Goal: Task Accomplishment & Management: Complete application form

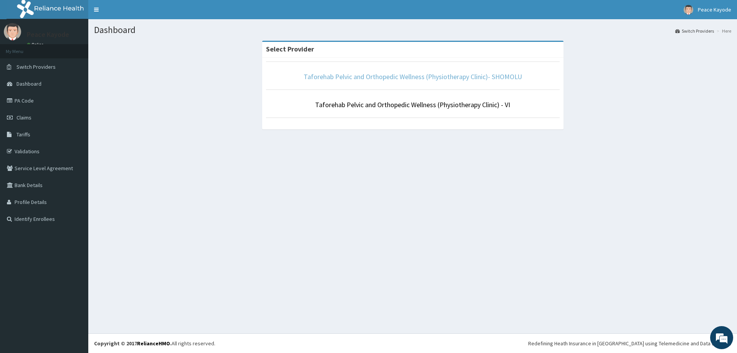
click at [378, 78] on link "Taforehab Pelvic and Orthopedic Wellness (Physiotherapy Clinic)- SHOMOLU" at bounding box center [412, 76] width 218 height 9
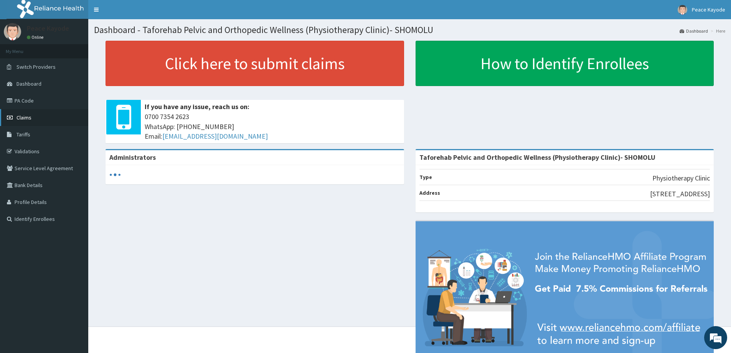
click at [19, 114] on span "Claims" at bounding box center [23, 117] width 15 height 7
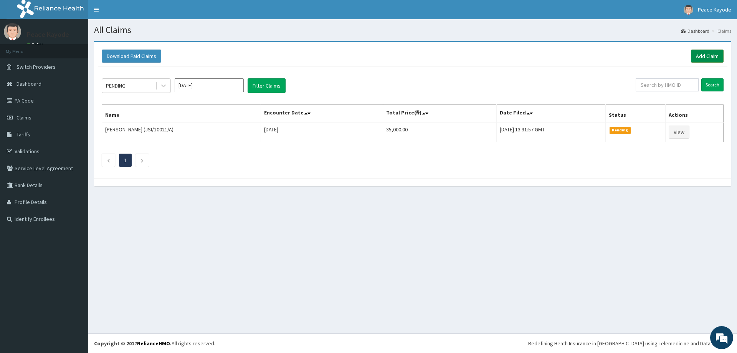
click at [710, 51] on link "Add Claim" at bounding box center [707, 55] width 33 height 13
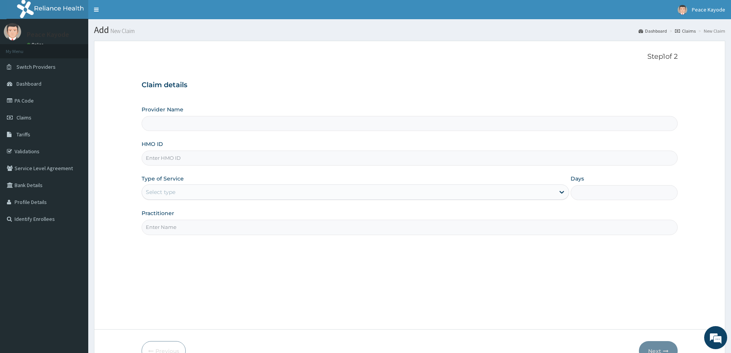
click at [192, 160] on input "HMO ID" at bounding box center [410, 157] width 536 height 15
type input "Taforehab Pelvic and Orthopedic Wellness (Physiotherapy Clinic)- SHOMOLU"
type input "A"
click at [40, 100] on link "PA Code" at bounding box center [44, 100] width 88 height 17
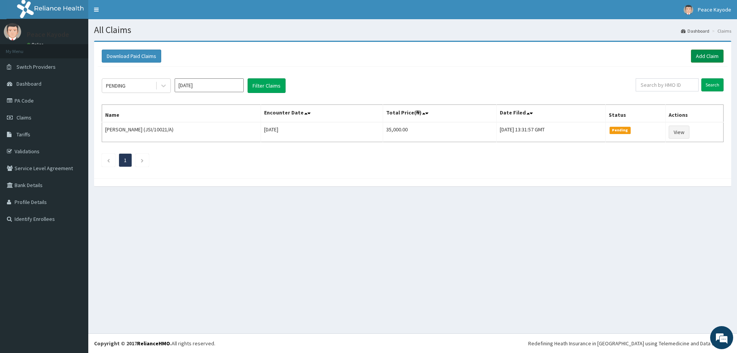
click at [712, 56] on link "Add Claim" at bounding box center [707, 55] width 33 height 13
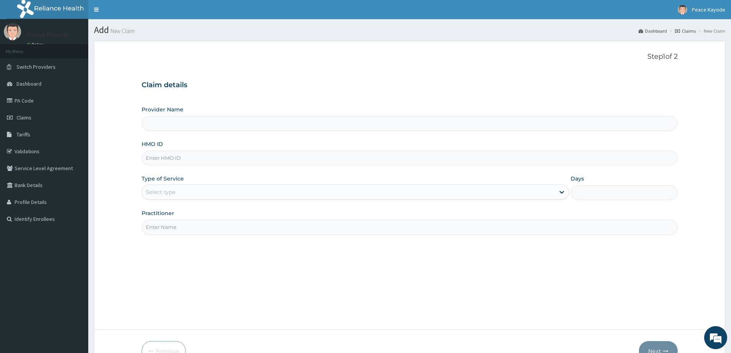
click at [187, 161] on input "HMO ID" at bounding box center [410, 157] width 536 height 15
type input "Taforehab Pelvic and Orthopedic Wellness (Physiotherapy Clinic)- SHOMOLU"
type input "ALT/10082/A"
click at [210, 199] on div "Select type" at bounding box center [355, 191] width 427 height 15
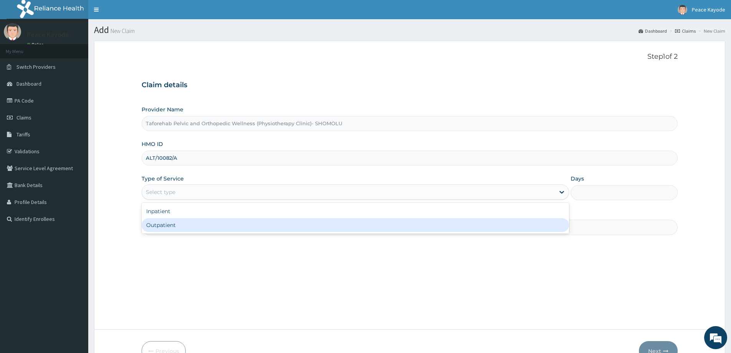
click at [193, 225] on div "Outpatient" at bounding box center [355, 225] width 427 height 14
type input "1"
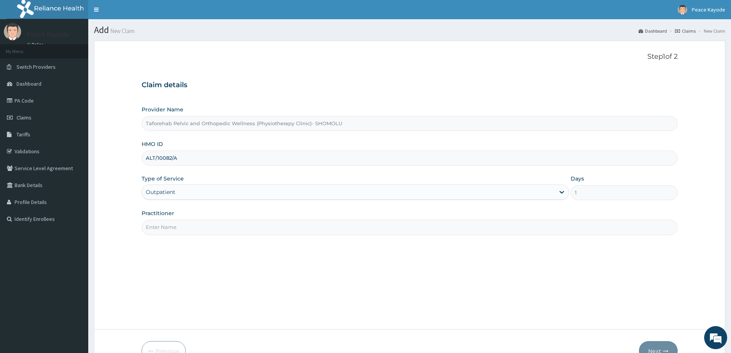
click at [192, 227] on input "Practitioner" at bounding box center [410, 226] width 536 height 15
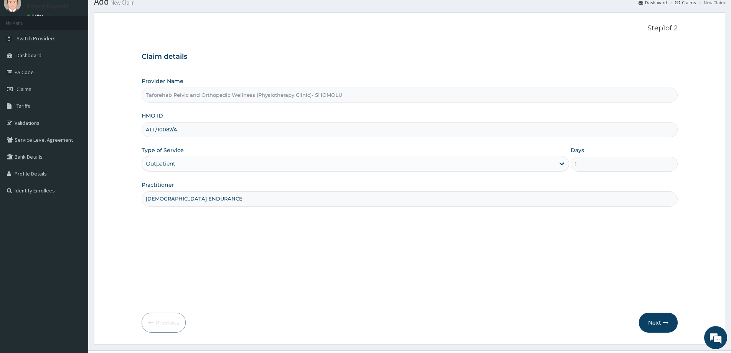
scroll to position [45, 0]
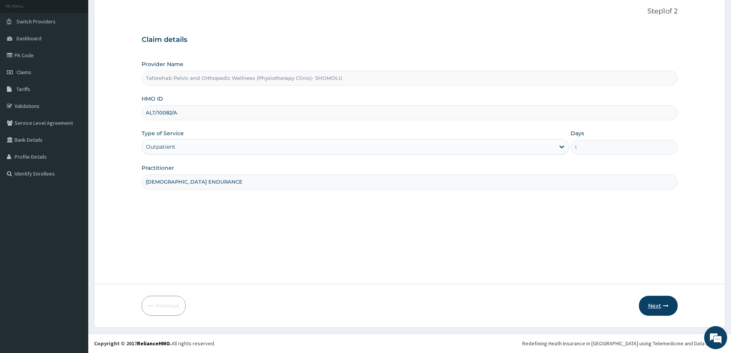
type input "MOSES ENDURANCE"
click at [659, 303] on button "Next" at bounding box center [658, 305] width 39 height 20
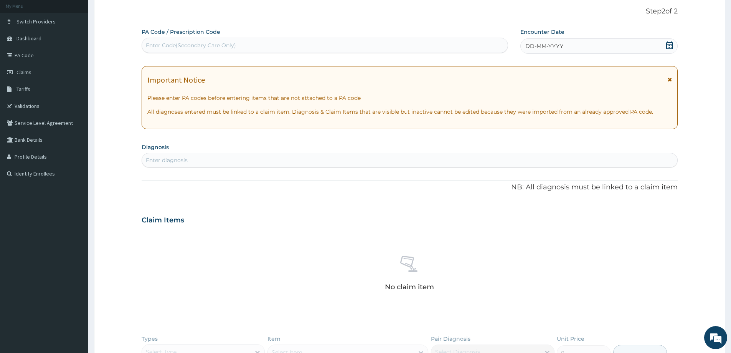
click at [236, 46] on div "Enter Code(Secondary Care Only)" at bounding box center [325, 45] width 366 height 12
type input "PA/ABE0E4"
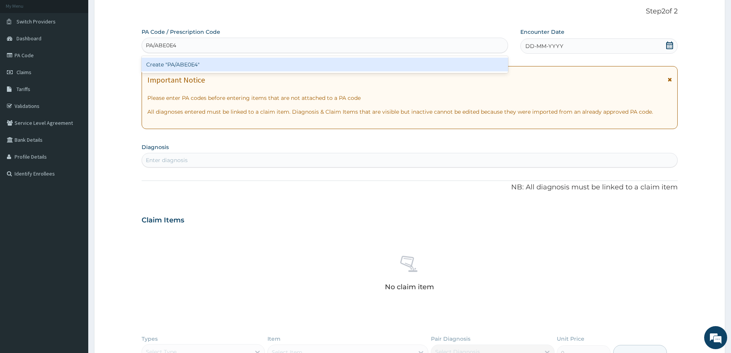
click at [264, 68] on div "Create "PA/ABE0E4"" at bounding box center [325, 65] width 366 height 14
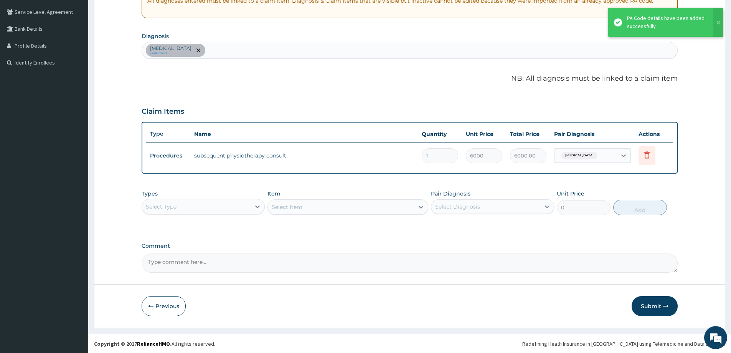
scroll to position [157, 0]
click at [652, 302] on button "Submit" at bounding box center [654, 305] width 46 height 20
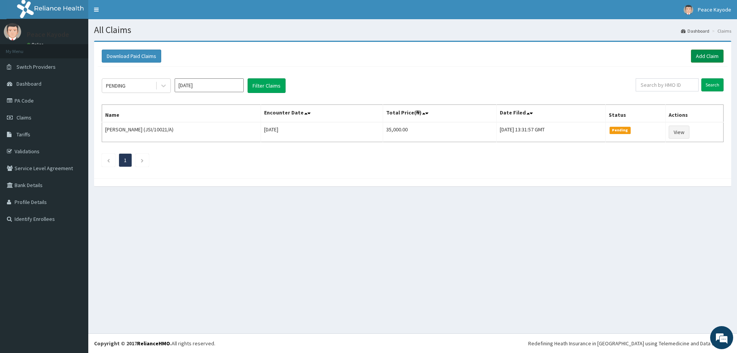
click at [714, 54] on link "Add Claim" at bounding box center [707, 55] width 33 height 13
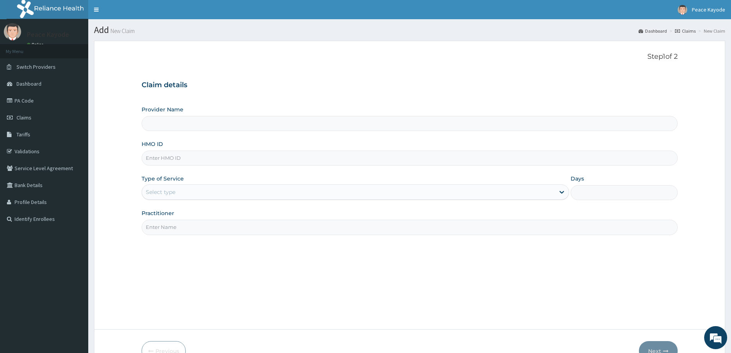
click at [195, 157] on input "HMO ID" at bounding box center [410, 157] width 536 height 15
type input "Taforehab Pelvic and Orthopedic Wellness (Physiotherapy Clinic)- SHOMOLU"
type input "RSJ/10005/A"
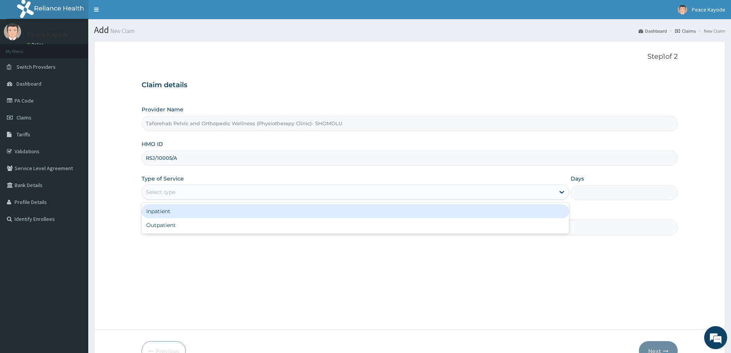
click at [209, 195] on div "Select type" at bounding box center [348, 192] width 413 height 12
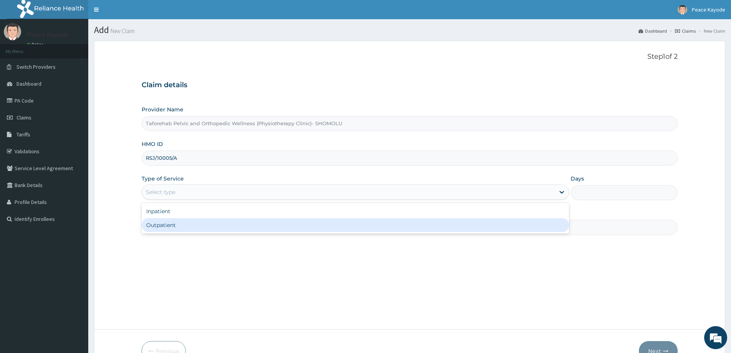
click at [195, 228] on div "Outpatient" at bounding box center [355, 225] width 427 height 14
type input "1"
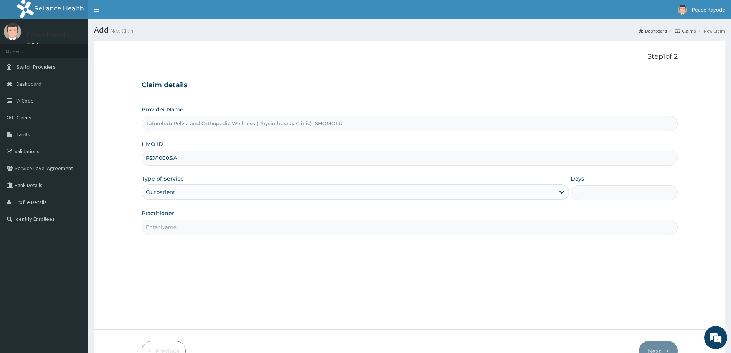
click at [195, 228] on input "Practitioner" at bounding box center [410, 226] width 536 height 15
type input "OBIANUJU OKOLIE"
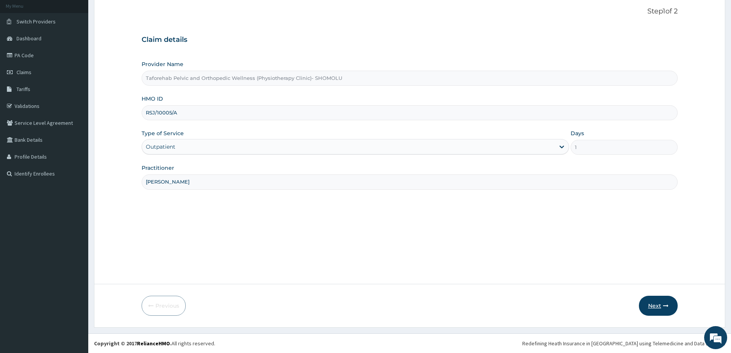
click at [658, 305] on button "Next" at bounding box center [658, 305] width 39 height 20
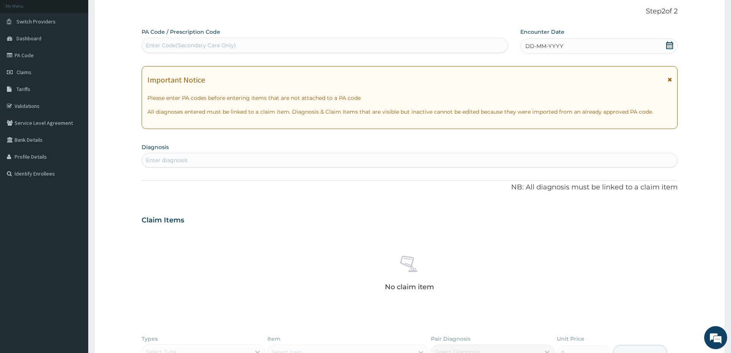
click at [253, 45] on div "Enter Code(Secondary Care Only)" at bounding box center [325, 45] width 366 height 12
type input "PA/C5096F"
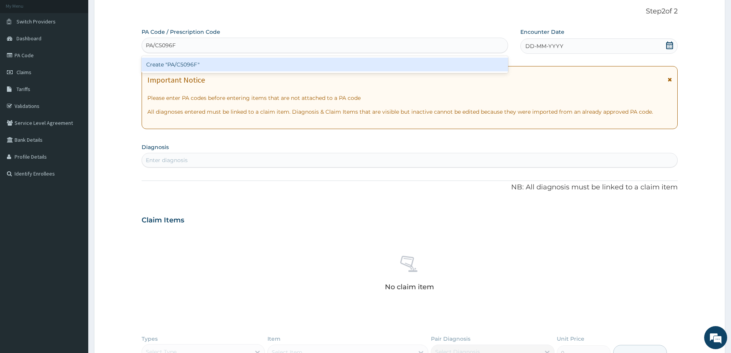
click at [286, 66] on div "Create "PA/C5096F"" at bounding box center [325, 65] width 366 height 14
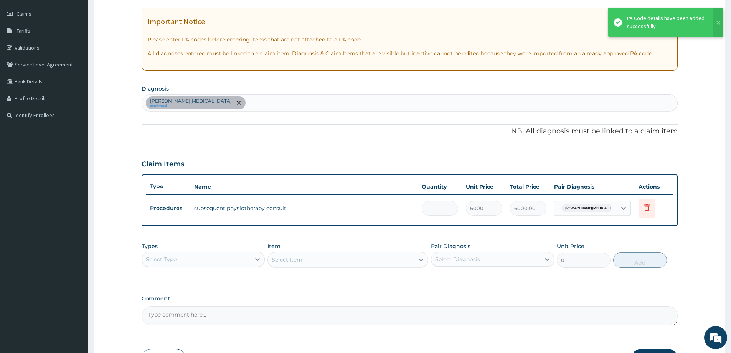
scroll to position [157, 0]
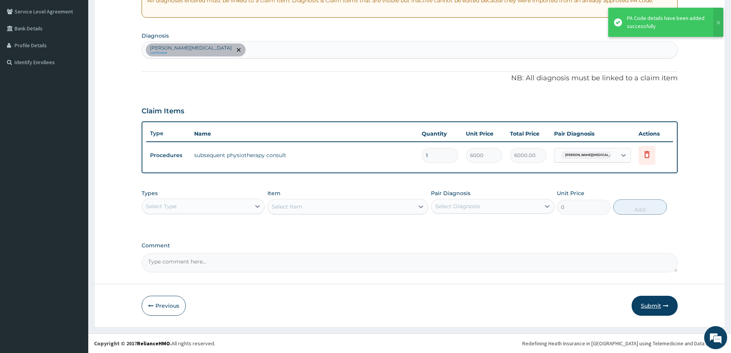
click at [657, 306] on button "Submit" at bounding box center [654, 305] width 46 height 20
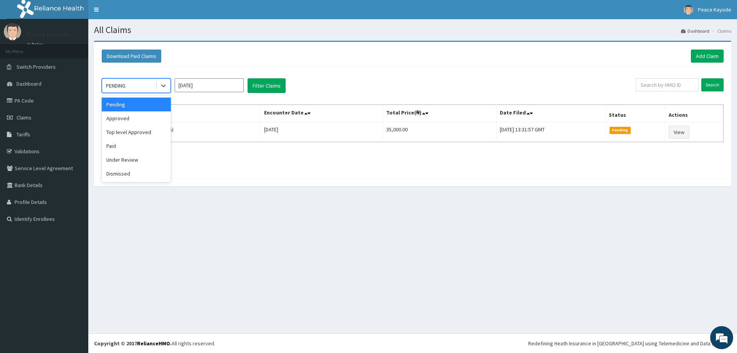
click at [153, 86] on div "PENDING" at bounding box center [128, 85] width 53 height 12
click at [141, 158] on div "Under Review" at bounding box center [136, 160] width 69 height 14
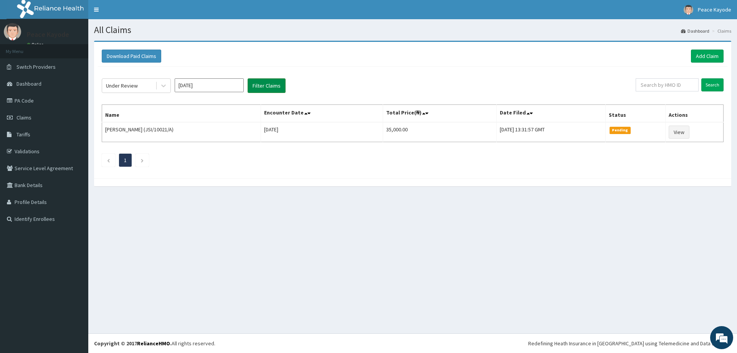
click at [264, 82] on button "Filter Claims" at bounding box center [266, 85] width 38 height 15
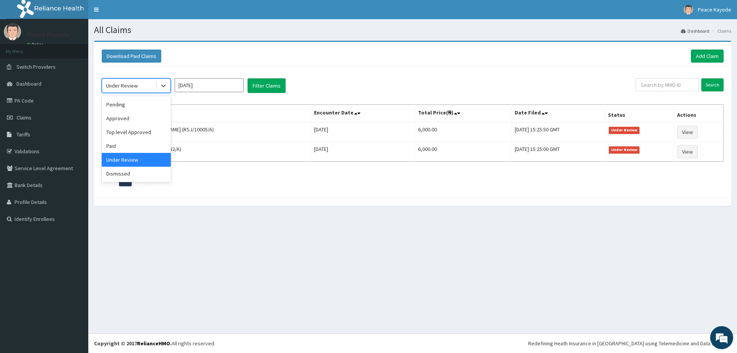
click at [153, 87] on div "Under Review" at bounding box center [128, 85] width 53 height 12
click at [135, 119] on div "Approved" at bounding box center [136, 118] width 69 height 14
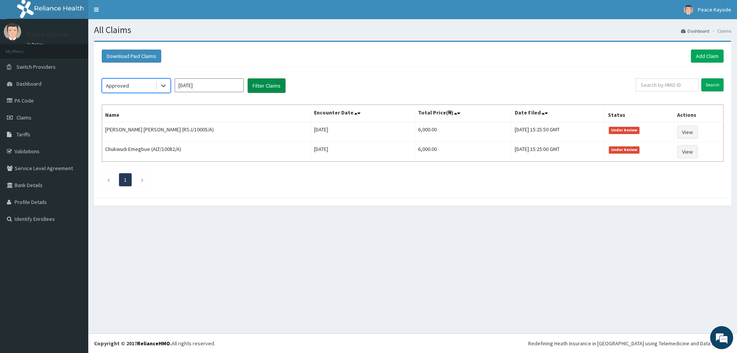
click at [263, 90] on button "Filter Claims" at bounding box center [266, 85] width 38 height 15
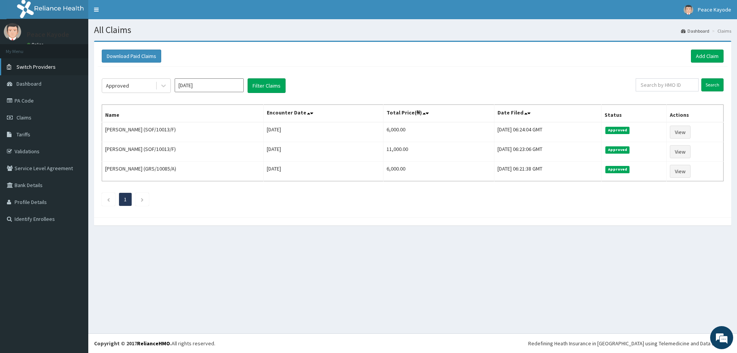
click at [40, 63] on link "Switch Providers" at bounding box center [44, 66] width 88 height 17
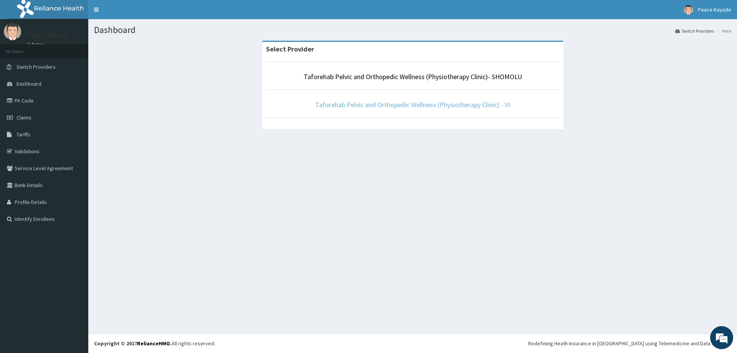
click at [434, 103] on link "Taforehab Pelvic and Orthopedic Wellness (Physiotherapy Clinic) - VI" at bounding box center [412, 104] width 195 height 9
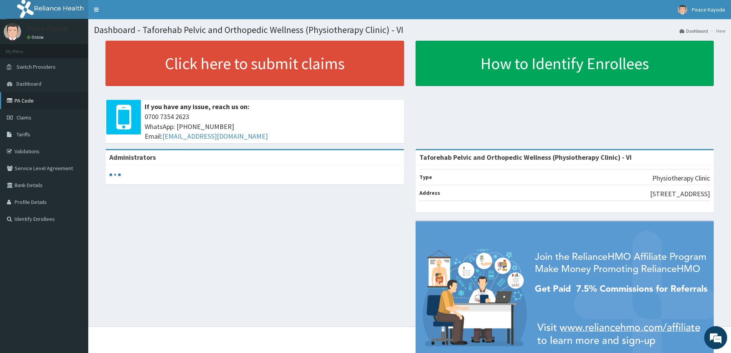
click at [34, 103] on link "PA Code" at bounding box center [44, 100] width 88 height 17
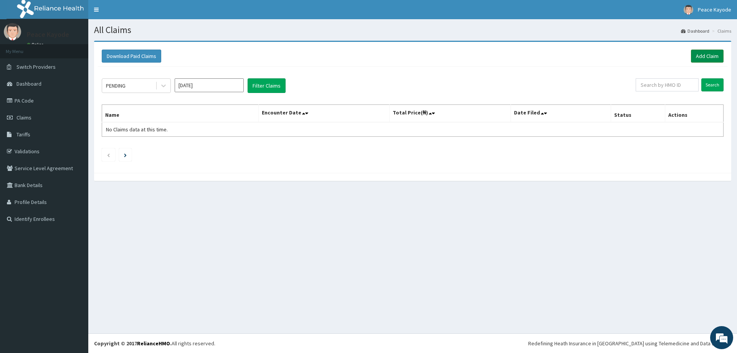
click at [701, 53] on link "Add Claim" at bounding box center [707, 55] width 33 height 13
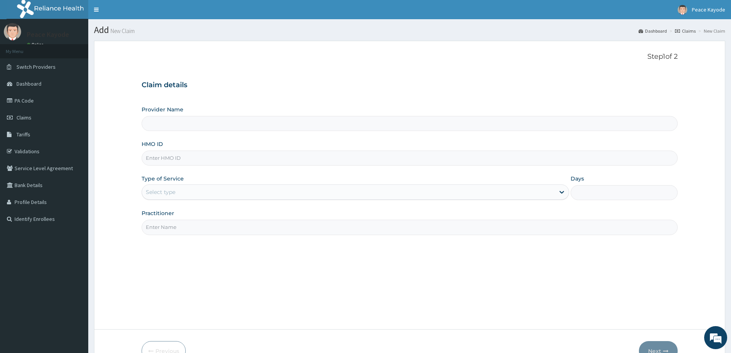
click at [173, 160] on input "HMO ID" at bounding box center [410, 157] width 536 height 15
type input "N"
type input "Taforehab Pelvic and Orthopedic Wellness (Physiotherapy Clinic) - VI"
type input "NPM/10031/A"
click at [215, 191] on div "Select type" at bounding box center [348, 192] width 413 height 12
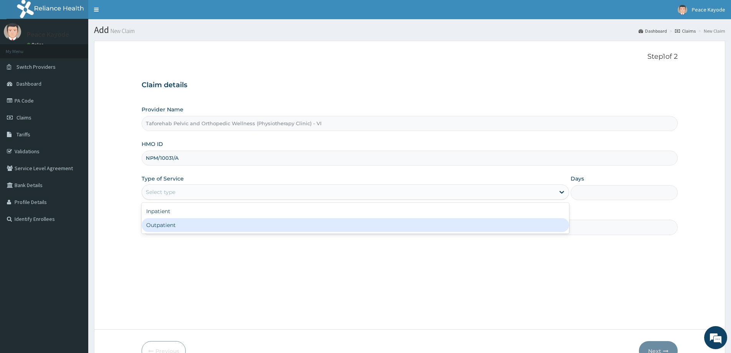
click at [209, 233] on div "Inpatient Outpatient" at bounding box center [355, 218] width 427 height 31
click at [213, 231] on div "Outpatient" at bounding box center [355, 225] width 427 height 14
type input "1"
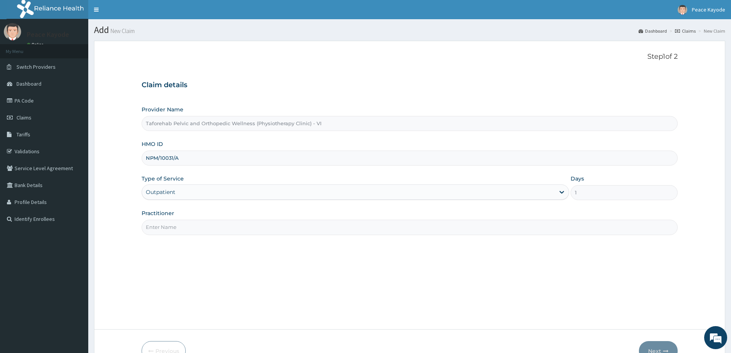
click at [218, 230] on input "Practitioner" at bounding box center [410, 226] width 536 height 15
type input "CYNTHIA OGBONNA"
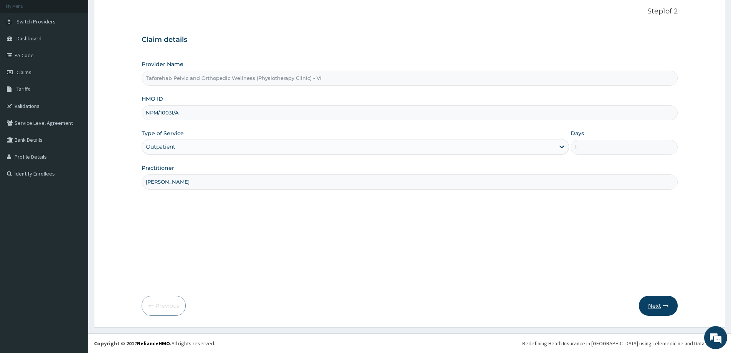
click at [655, 301] on button "Next" at bounding box center [658, 305] width 39 height 20
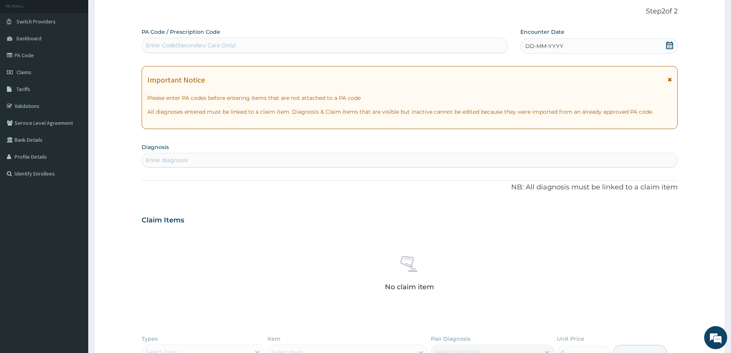
click at [204, 49] on div "Enter Code(Secondary Care Only)" at bounding box center [191, 45] width 90 height 8
drag, startPoint x: 204, startPoint y: 49, endPoint x: 152, endPoint y: 42, distance: 52.2
click at [152, 42] on div "Enter Code(Secondary Care Only)" at bounding box center [191, 45] width 90 height 8
paste input "PA/95C3D5"
type input "PA/95C3D5"
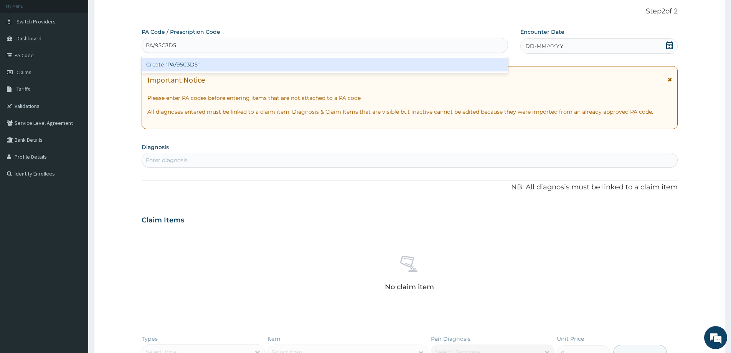
click at [176, 68] on div "Create "PA/95C3D5"" at bounding box center [325, 65] width 366 height 14
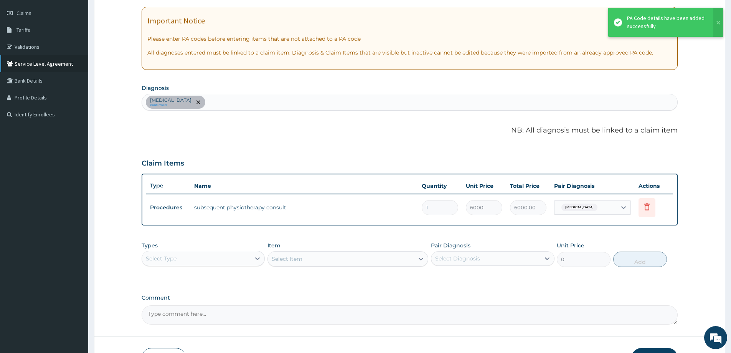
scroll to position [157, 0]
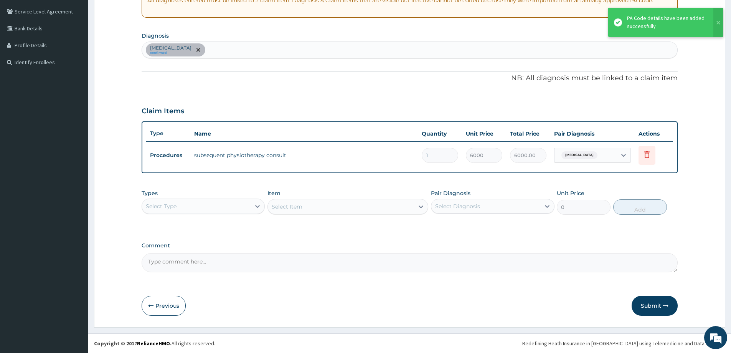
click at [659, 304] on button "Submit" at bounding box center [654, 305] width 46 height 20
